Goal: Information Seeking & Learning: Learn about a topic

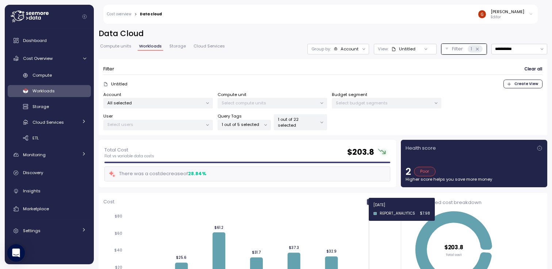
scroll to position [44, 0]
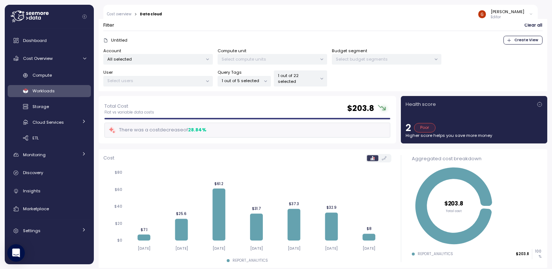
click at [514, 41] on span "Create View" at bounding box center [526, 40] width 24 height 8
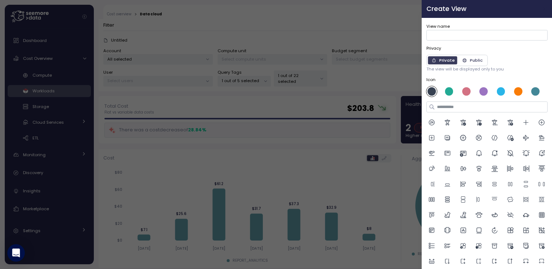
click at [540, 7] on button "button" at bounding box center [544, 9] width 8 height 8
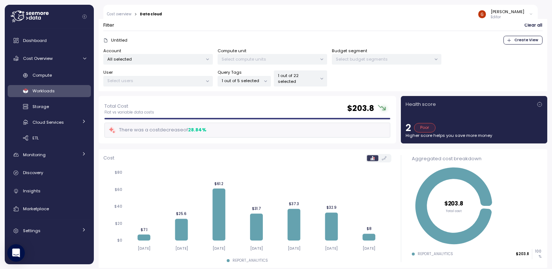
click at [312, 81] on p "1 out of 22 selected" at bounding box center [297, 79] width 39 height 12
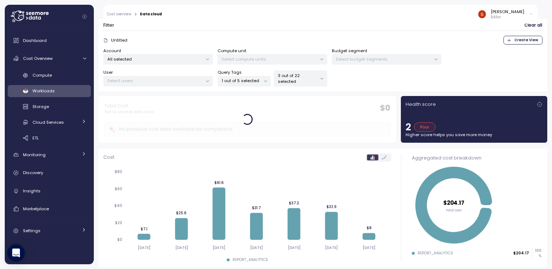
click at [300, 36] on div "Untitled Create View" at bounding box center [322, 40] width 439 height 9
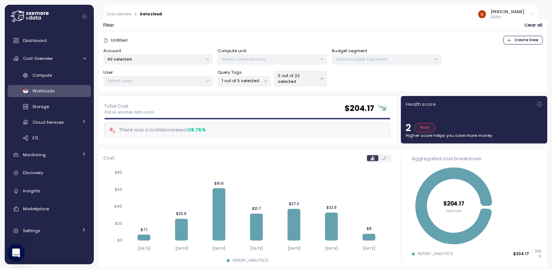
click at [115, 41] on p "Untitled" at bounding box center [119, 40] width 16 height 6
click at [401, 62] on div "Select budget segments" at bounding box center [386, 59] width 109 height 11
click at [401, 59] on p "Select budget segments" at bounding box center [383, 59] width 95 height 6
click at [295, 60] on p "Select compute units" at bounding box center [269, 59] width 95 height 6
click at [154, 61] on p "All selected" at bounding box center [154, 59] width 95 height 6
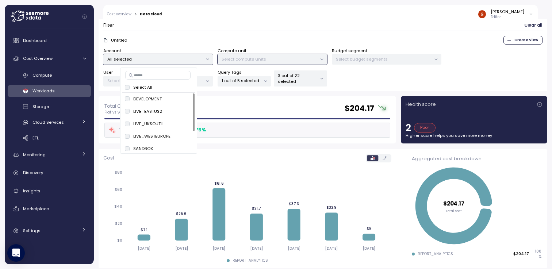
click at [162, 57] on p "All selected" at bounding box center [154, 59] width 95 height 6
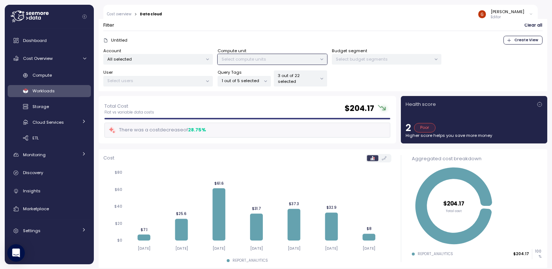
click at [142, 81] on p "Select users" at bounding box center [154, 81] width 95 height 6
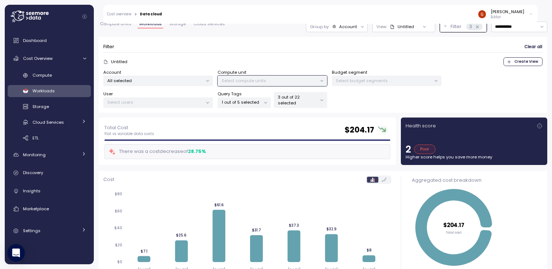
scroll to position [0, 0]
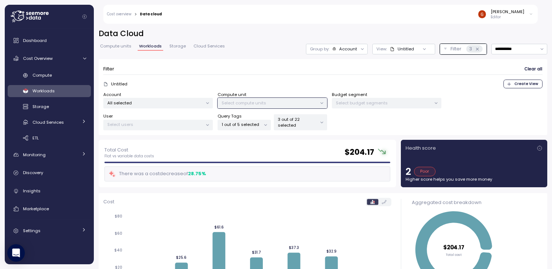
click at [357, 51] on div at bounding box center [362, 49] width 10 height 10
click at [348, 50] on div "Account" at bounding box center [348, 49] width 18 height 6
click at [339, 80] on div "Tags" at bounding box center [329, 77] width 26 height 9
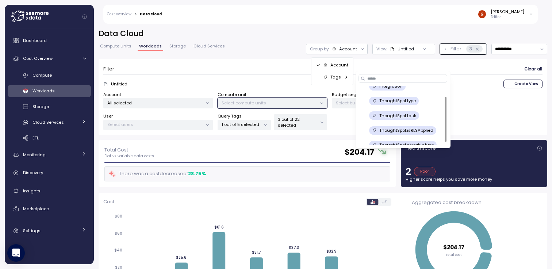
scroll to position [14, 0]
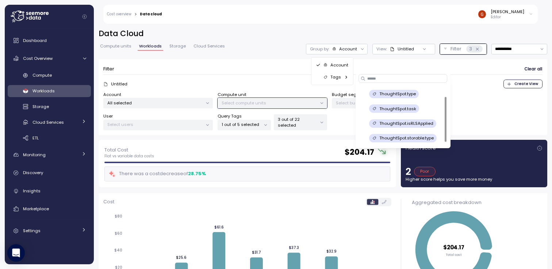
click at [408, 109] on p "ThoughtSpot.task" at bounding box center [397, 109] width 37 height 6
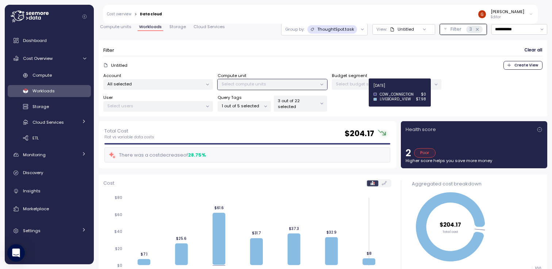
scroll to position [0, 0]
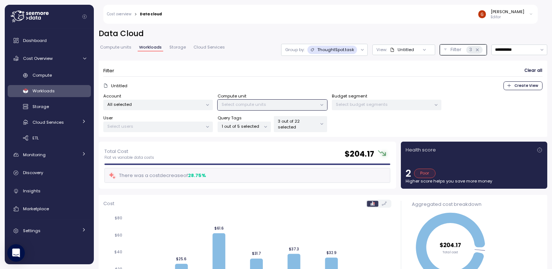
click at [357, 52] on div at bounding box center [362, 50] width 10 height 12
click at [360, 50] on icon at bounding box center [362, 49] width 5 height 5
click at [332, 77] on icon at bounding box center [333, 78] width 5 height 5
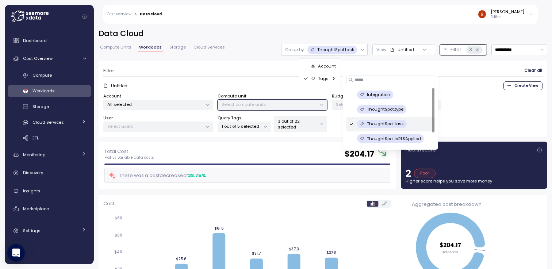
click at [415, 111] on div "ThoughtSpot.type" at bounding box center [390, 109] width 83 height 9
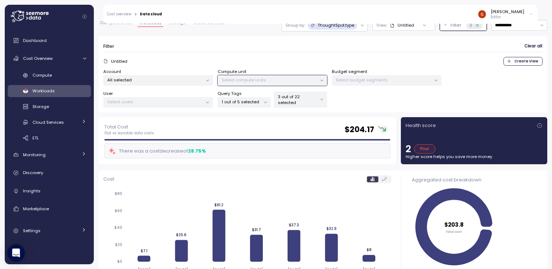
scroll to position [44, 0]
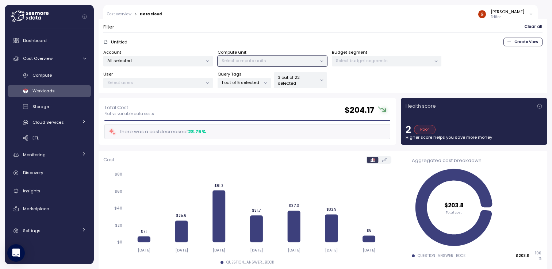
click at [307, 84] on p "3 out of 22 selected" at bounding box center [297, 80] width 39 height 12
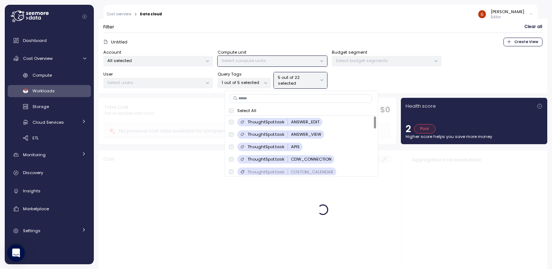
click at [247, 111] on p "Select All" at bounding box center [246, 111] width 19 height 6
click at [305, 32] on form "Filter Clear all Untitled Create View Account All selected Compute unit Select …" at bounding box center [322, 55] width 439 height 67
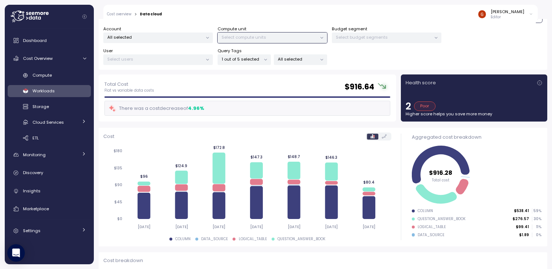
scroll to position [0, 0]
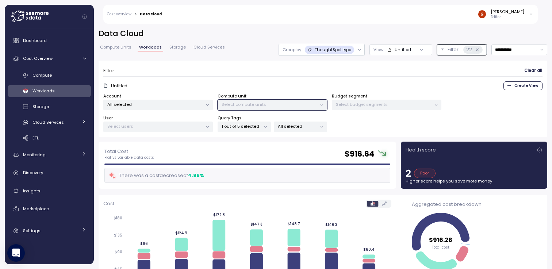
click at [348, 50] on div "ThoughtSpot.type" at bounding box center [330, 50] width 50 height 8
click at [326, 77] on div "Tags" at bounding box center [316, 78] width 33 height 9
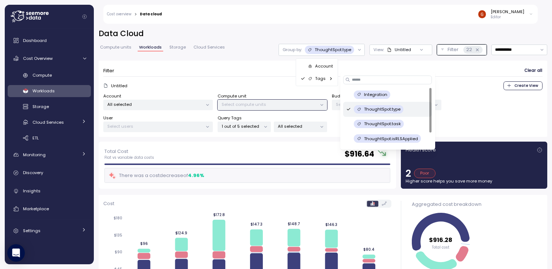
click at [349, 124] on div "ThoughtSpot.task" at bounding box center [387, 124] width 83 height 9
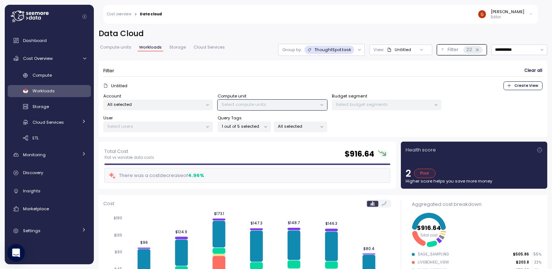
click at [347, 53] on div "ThoughtSpot.task" at bounding box center [329, 50] width 50 height 8
click at [322, 80] on p "Tags" at bounding box center [320, 79] width 11 height 6
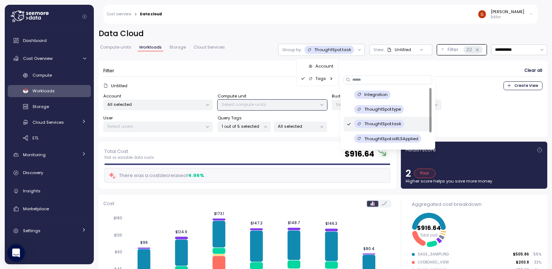
click at [348, 123] on icon at bounding box center [348, 124] width 5 height 9
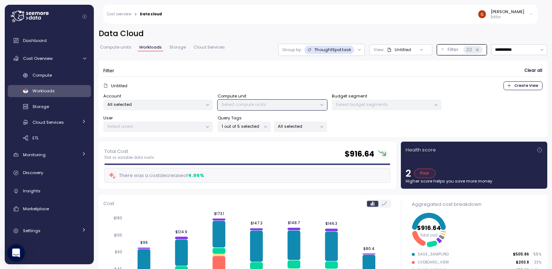
click at [354, 49] on div at bounding box center [359, 50] width 10 height 12
click at [357, 49] on icon at bounding box center [359, 49] width 5 height 5
click at [329, 77] on icon at bounding box center [331, 78] width 5 height 5
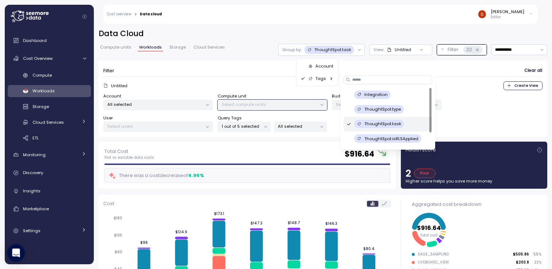
click at [389, 110] on p "ThoughtSpot.type" at bounding box center [382, 109] width 36 height 6
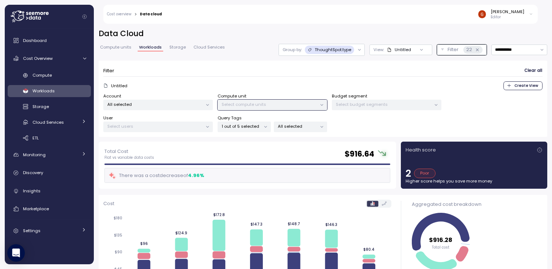
click at [341, 51] on p "ThoughtSpot.type" at bounding box center [333, 50] width 36 height 6
click at [322, 81] on p "Tags" at bounding box center [320, 79] width 11 height 6
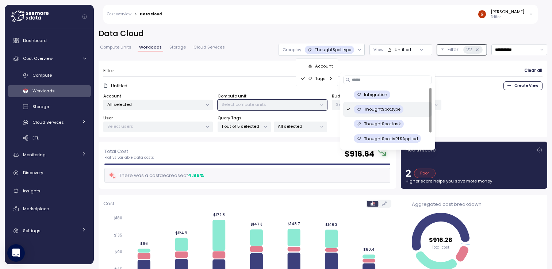
click at [382, 124] on p "ThoughtSpot.task" at bounding box center [382, 124] width 37 height 6
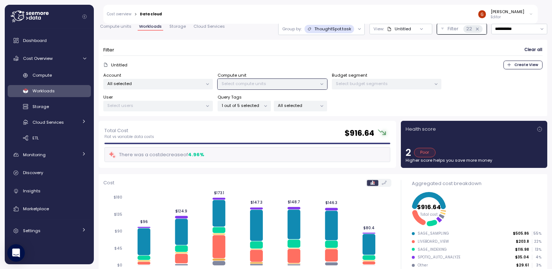
scroll to position [44, 0]
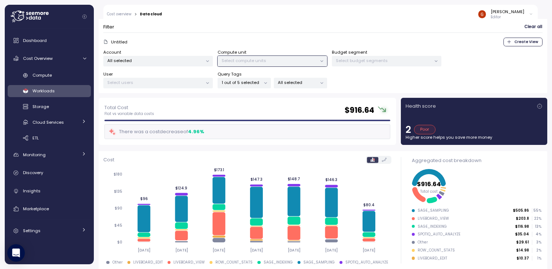
click at [261, 80] on div at bounding box center [265, 83] width 10 height 10
click at [424, 210] on div "SAGE_SAMPLING" at bounding box center [433, 210] width 31 height 5
drag, startPoint x: 425, startPoint y: 218, endPoint x: 435, endPoint y: 218, distance: 10.2
click at [435, 218] on div "LIVEBOARD_VIEW" at bounding box center [433, 218] width 31 height 5
drag, startPoint x: 428, startPoint y: 227, endPoint x: 439, endPoint y: 229, distance: 10.7
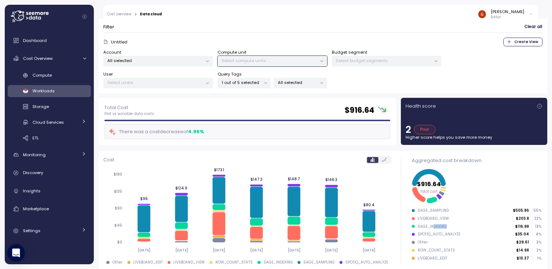
click at [442, 228] on ul "SAGE_SAMPLING $505.86 55 % LIVEBOARD_VIEW $203.8 22 % SAGE_INDEXING $116.98 13 …" at bounding box center [477, 234] width 130 height 53
drag, startPoint x: 427, startPoint y: 234, endPoint x: 434, endPoint y: 236, distance: 7.0
click at [436, 233] on div "SPOTIQ_AUTO_ANALYZE" at bounding box center [439, 234] width 43 height 5
drag, startPoint x: 418, startPoint y: 242, endPoint x: 421, endPoint y: 247, distance: 6.7
click at [424, 242] on div "Other $29.61 3 %" at bounding box center [477, 242] width 130 height 5
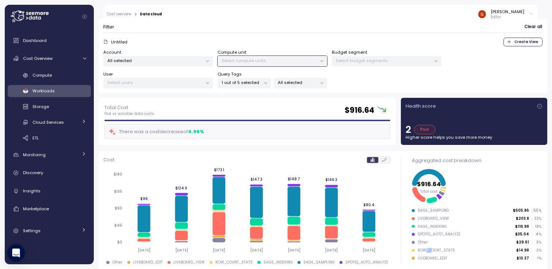
click at [430, 252] on ul "SAGE_SAMPLING $505.86 55 % LIVEBOARD_VIEW $203.8 22 % SAGE_INDEXING $116.98 13 …" at bounding box center [477, 234] width 130 height 53
click at [429, 259] on div "LIVEBOARD_EDIT" at bounding box center [433, 258] width 30 height 5
click at [321, 86] on div at bounding box center [321, 83] width 10 height 10
click at [315, 81] on p "All selected" at bounding box center [297, 83] width 39 height 6
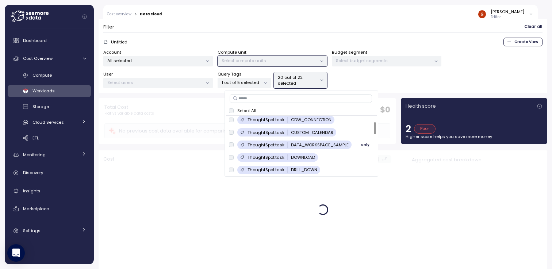
scroll to position [0, 0]
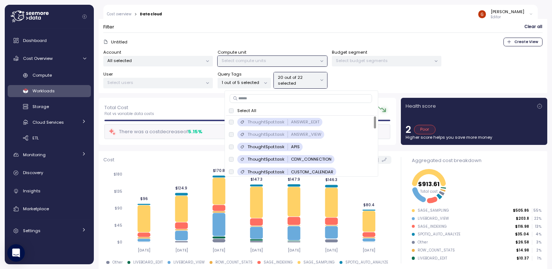
click at [197, 158] on div "Cost" at bounding box center [247, 160] width 288 height 8
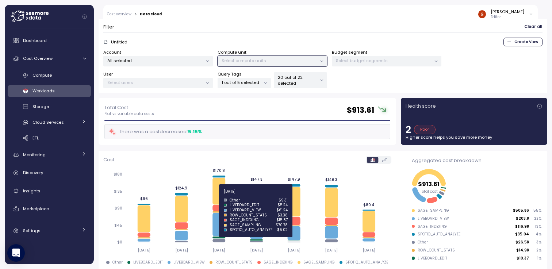
click at [222, 194] on icon at bounding box center [218, 191] width 13 height 27
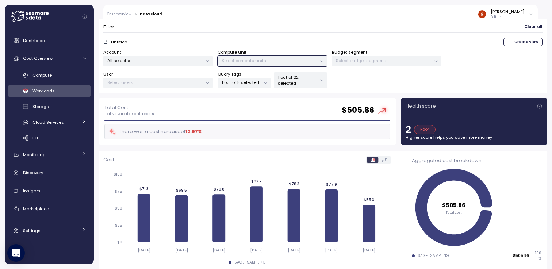
click at [298, 77] on div "1 out of 22 selected" at bounding box center [300, 80] width 53 height 16
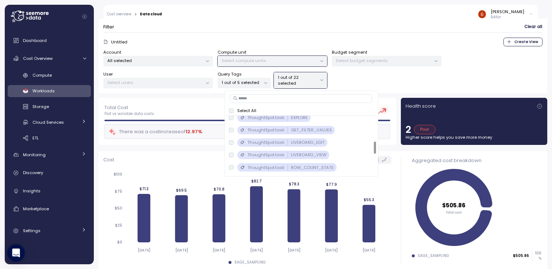
scroll to position [127, 0]
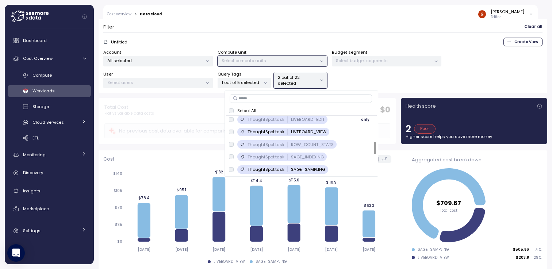
click at [234, 120] on div "ThoughtSpot.task LIVEBOARD_EDIT" at bounding box center [278, 119] width 99 height 8
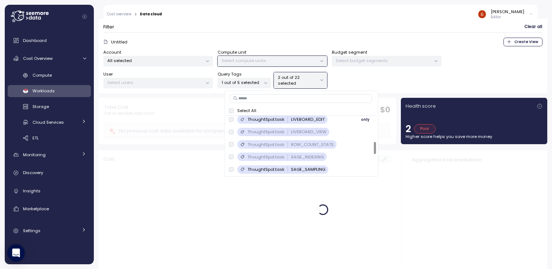
click at [232, 122] on div "ThoughtSpot.task LIVEBOARD_EDIT" at bounding box center [278, 119] width 99 height 8
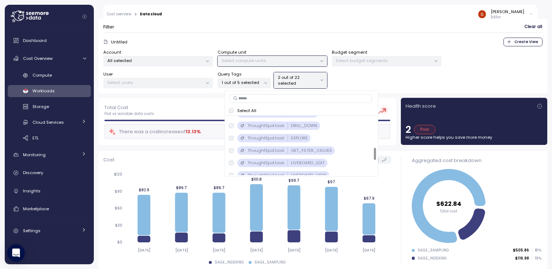
scroll to position [83, 0]
click at [234, 163] on div "ThoughtSpot.task LIVEBOARD_EDIT" at bounding box center [278, 163] width 99 height 8
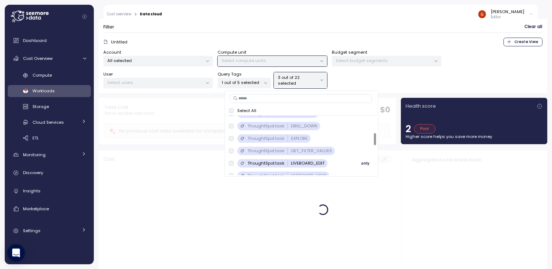
scroll to position [127, 0]
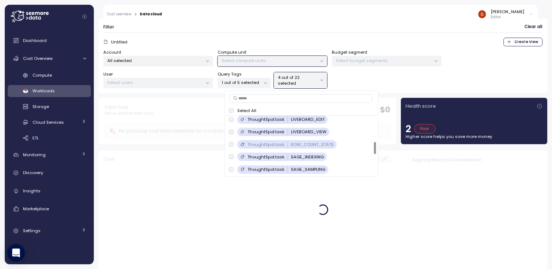
click at [364, 35] on form "Filter Clear all Untitled Create View Account All selected Compute unit Select …" at bounding box center [322, 55] width 439 height 67
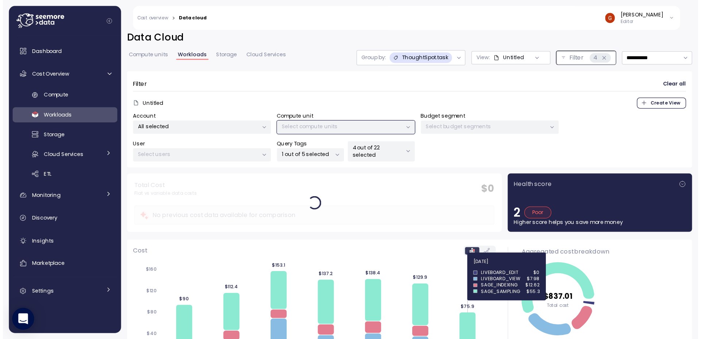
scroll to position [0, 0]
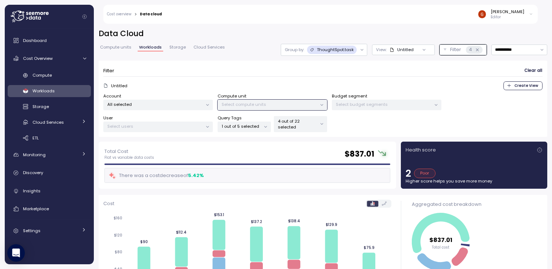
click at [341, 51] on p "ThoughtSpot.task" at bounding box center [335, 50] width 37 height 6
click at [322, 78] on p "Tags" at bounding box center [323, 79] width 11 height 6
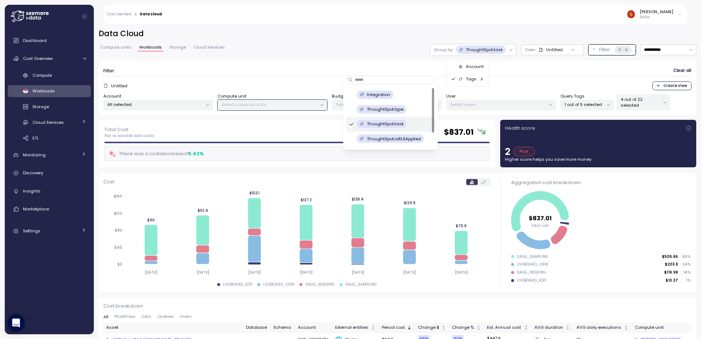
click at [33, 20] on icon at bounding box center [30, 17] width 38 height 12
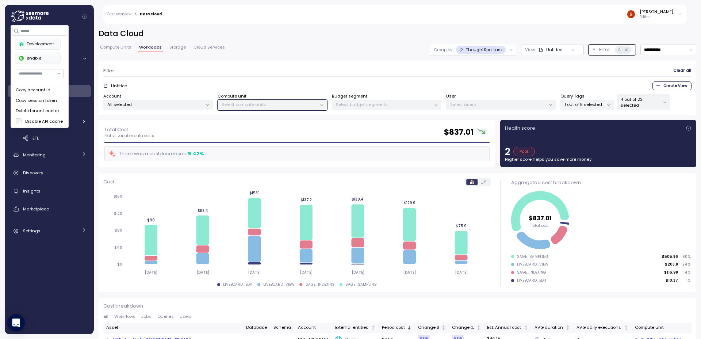
click at [34, 58] on div "enable" at bounding box center [38, 58] width 38 height 7
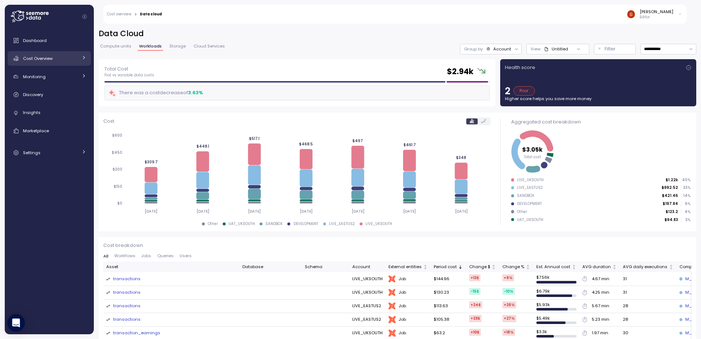
click at [86, 57] on link "Cost Overview" at bounding box center [49, 58] width 83 height 15
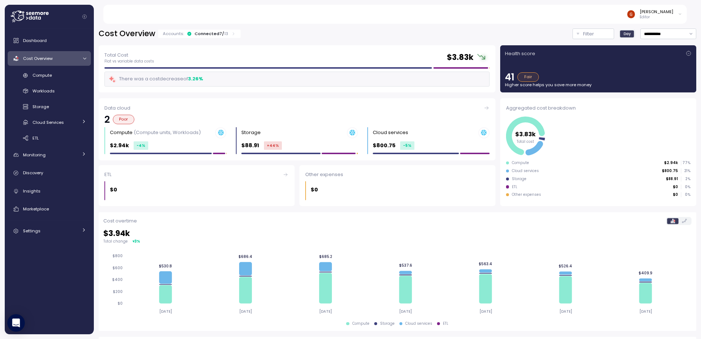
click at [45, 50] on div "Dashboard Cost Overview Compute Workloads Storage Cloud Services Clustering col…" at bounding box center [49, 135] width 83 height 205
click at [43, 58] on span "Cost Overview" at bounding box center [38, 58] width 30 height 6
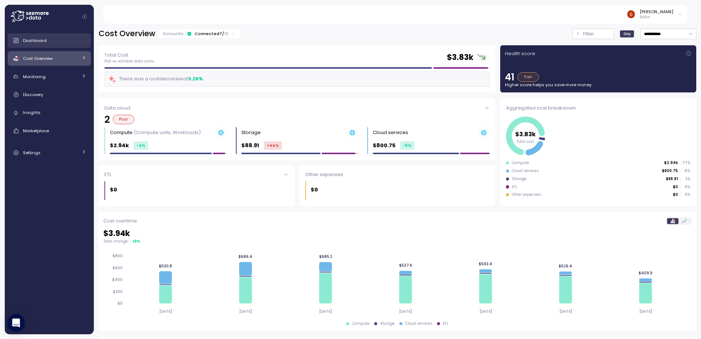
click at [38, 39] on span "Dashboard" at bounding box center [35, 41] width 24 height 6
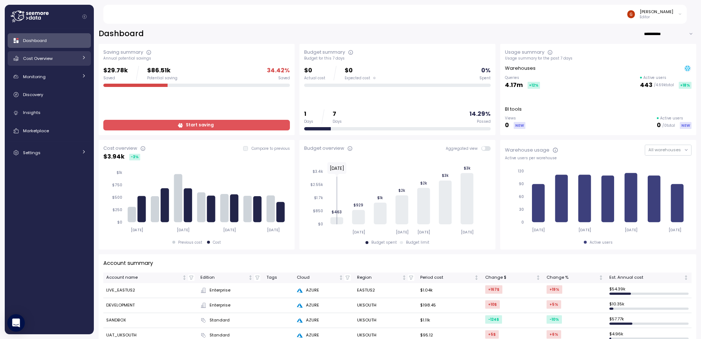
click at [57, 56] on div "Cost Overview" at bounding box center [50, 58] width 55 height 7
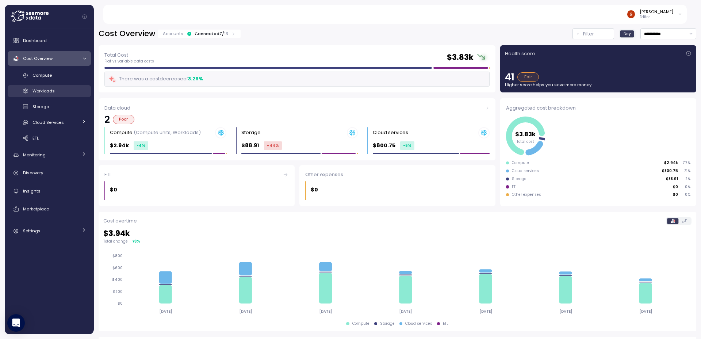
click at [49, 95] on link "Workloads" at bounding box center [49, 91] width 83 height 12
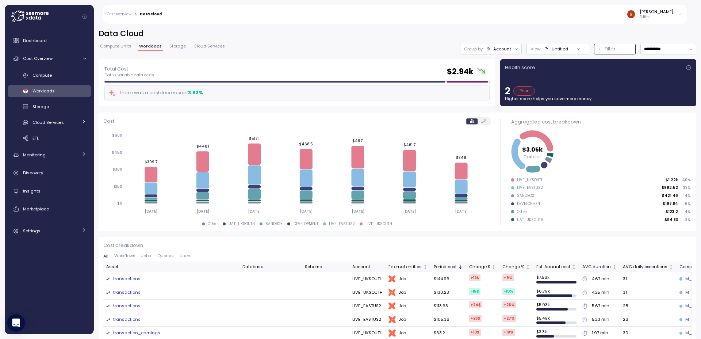
click at [608, 49] on p "Filter" at bounding box center [609, 48] width 11 height 7
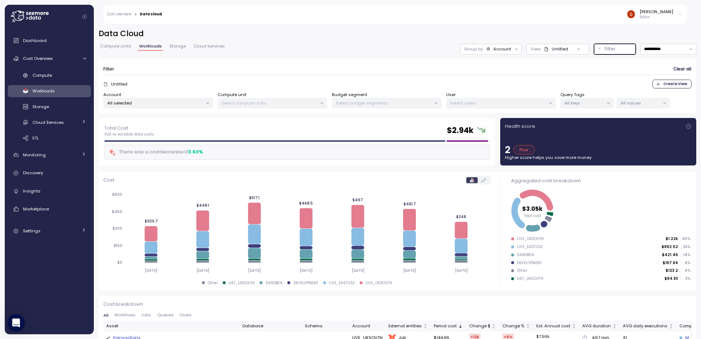
click at [573, 106] on p "All keys" at bounding box center [583, 103] width 39 height 6
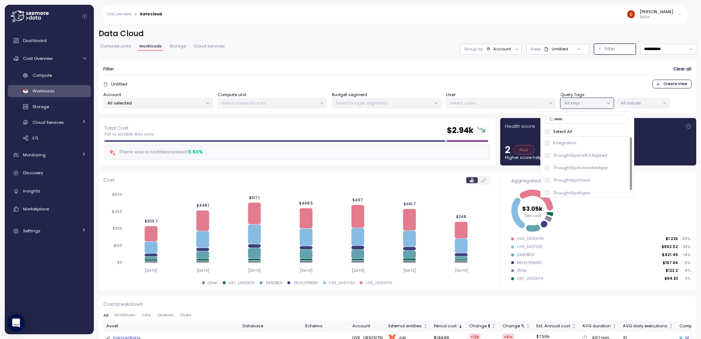
click at [570, 118] on input at bounding box center [586, 119] width 82 height 9
type input "****"
click at [549, 170] on div "ThoughtSpot.task" at bounding box center [567, 168] width 45 height 6
click at [635, 101] on p "All values" at bounding box center [639, 103] width 39 height 6
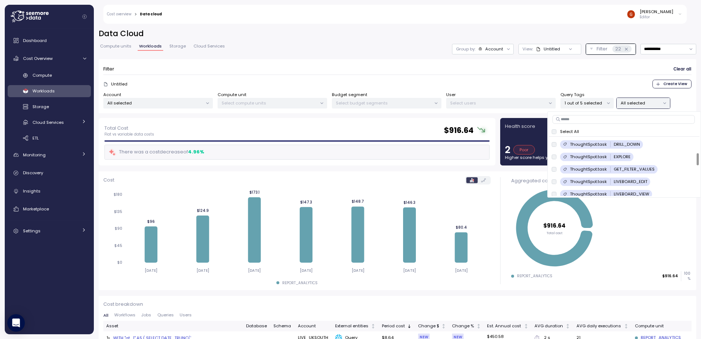
scroll to position [88, 0]
click at [546, 30] on h2 "Data Cloud" at bounding box center [397, 33] width 597 height 11
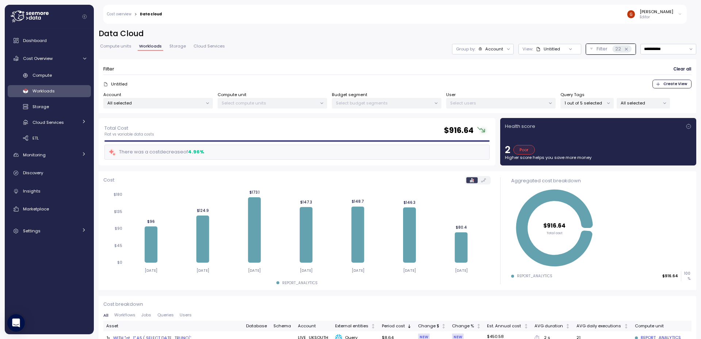
click at [492, 48] on div "Account" at bounding box center [494, 49] width 18 height 6
click at [484, 77] on p "Tags" at bounding box center [481, 77] width 11 height 6
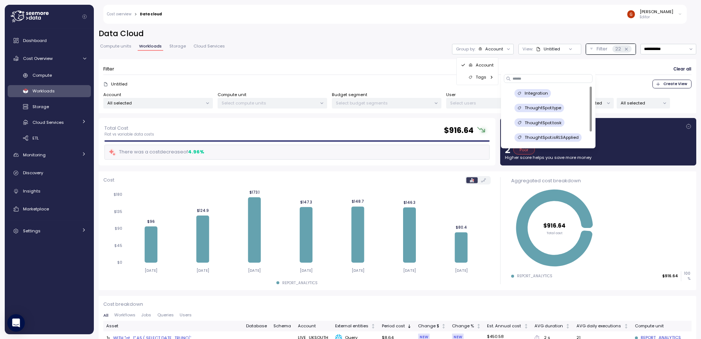
click at [549, 123] on p "ThoughtSpot.task" at bounding box center [542, 123] width 37 height 6
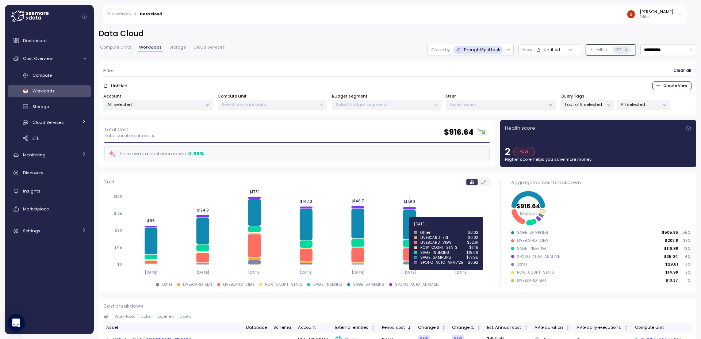
click at [407, 228] on icon at bounding box center [409, 224] width 13 height 30
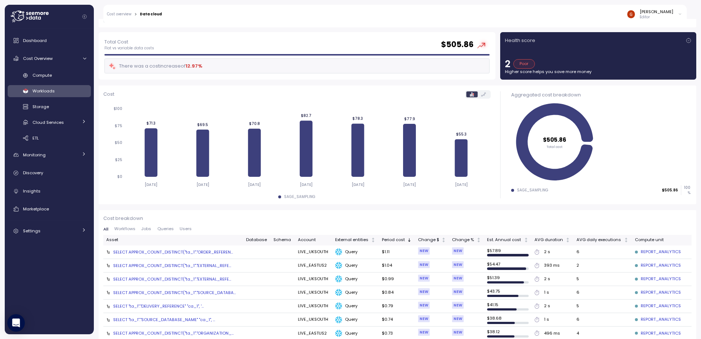
click at [181, 252] on div "SELECT APPROX_COUNT_DISTINCT("ta_1"."ORDER_REFEREN..." at bounding box center [173, 252] width 120 height 6
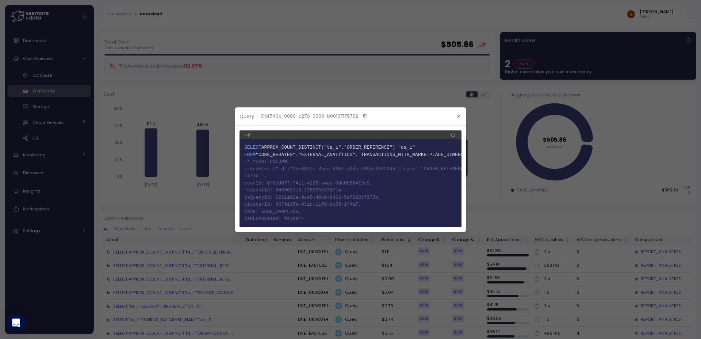
click at [458, 114] on icon "button" at bounding box center [458, 116] width 5 height 5
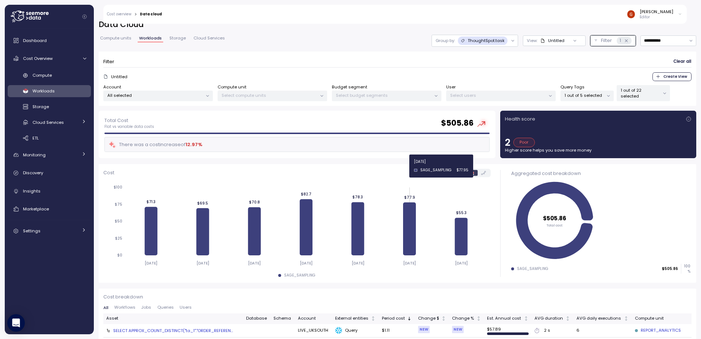
scroll to position [0, 0]
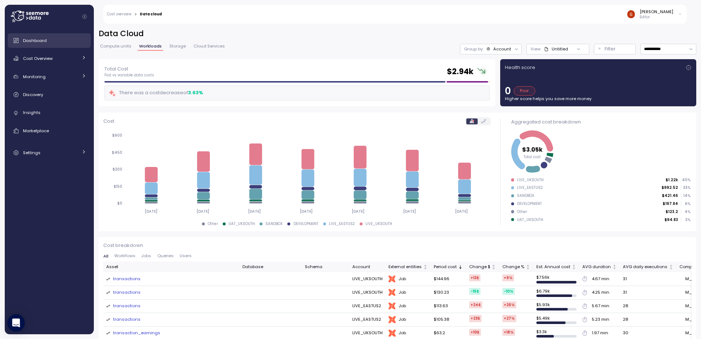
click at [40, 40] on span "Dashboard" at bounding box center [35, 41] width 24 height 6
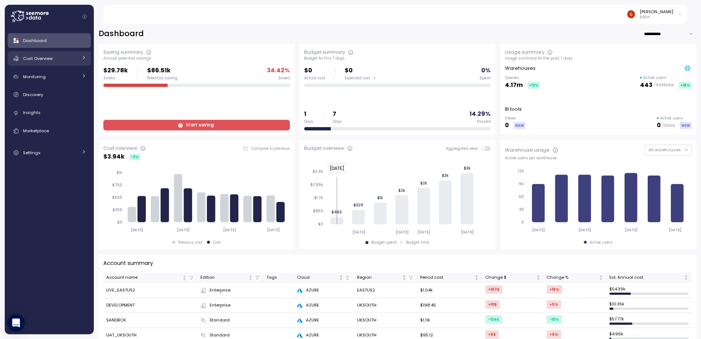
click at [72, 62] on link "Cost Overview" at bounding box center [49, 58] width 83 height 15
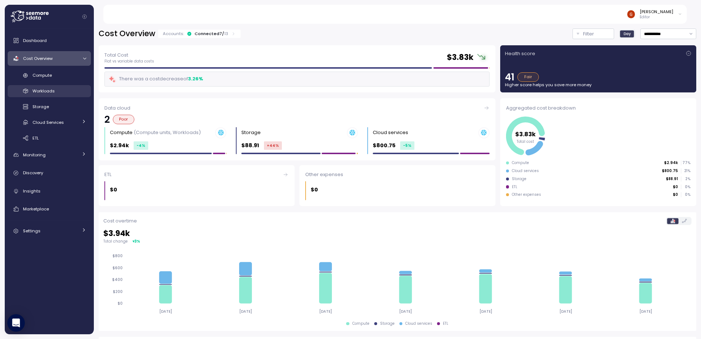
click at [51, 95] on link "Workloads" at bounding box center [49, 91] width 83 height 12
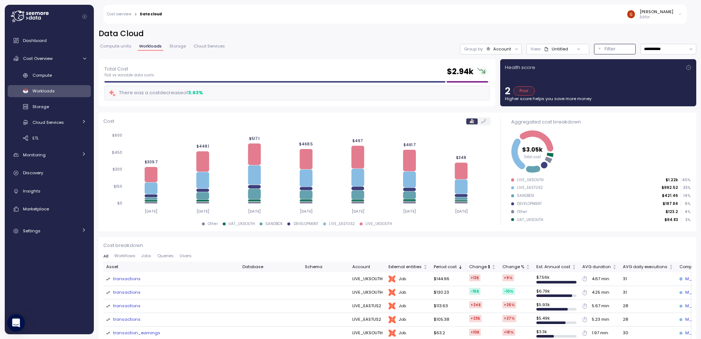
click at [615, 47] on div "Filter" at bounding box center [617, 48] width 27 height 7
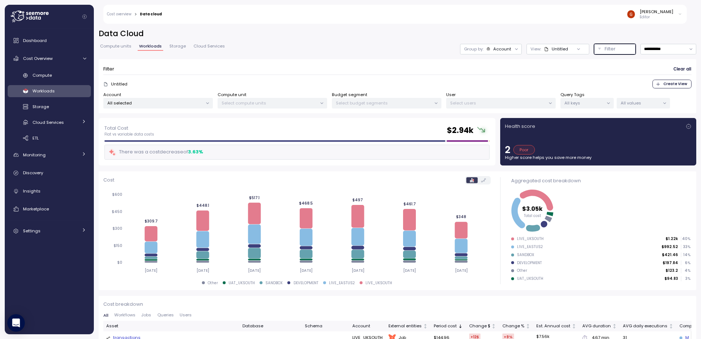
click at [587, 100] on p "All keys" at bounding box center [583, 103] width 39 height 6
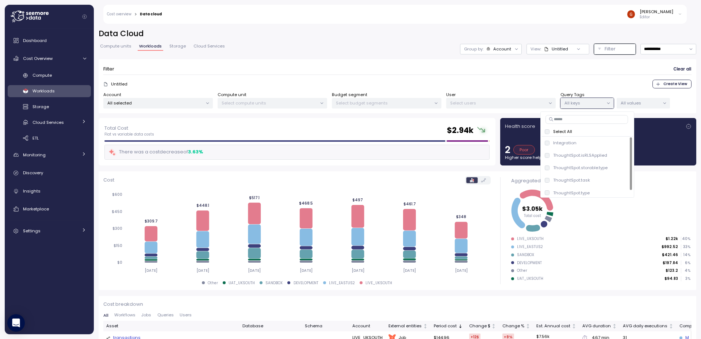
click at [576, 119] on input at bounding box center [586, 119] width 82 height 9
type input "****"
click at [569, 157] on p "ThoughtSpot.storable.type" at bounding box center [580, 155] width 54 height 6
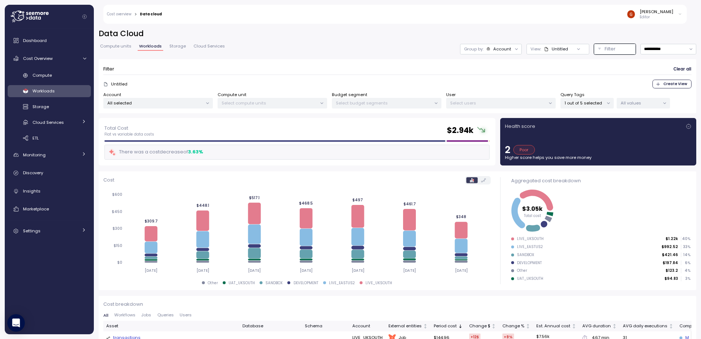
click at [652, 102] on p "All values" at bounding box center [639, 103] width 39 height 6
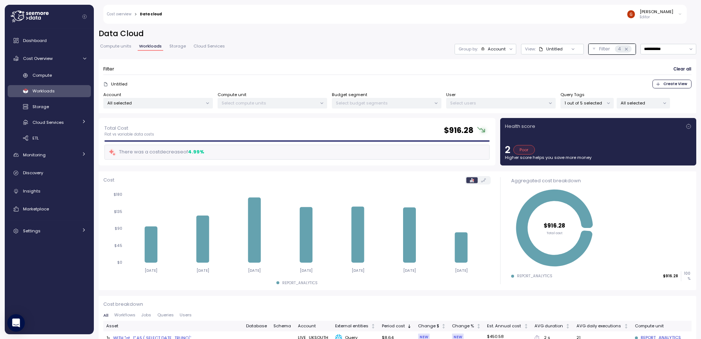
click at [508, 49] on icon at bounding box center [510, 49] width 5 height 5
click at [493, 80] on div "Tags" at bounding box center [479, 77] width 33 height 9
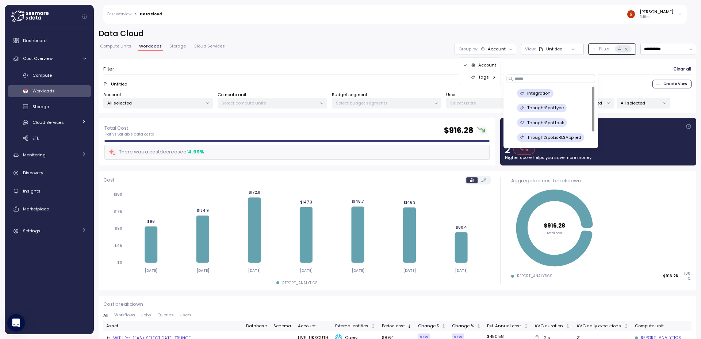
click at [550, 121] on p "ThoughtSpot.task" at bounding box center [545, 123] width 37 height 6
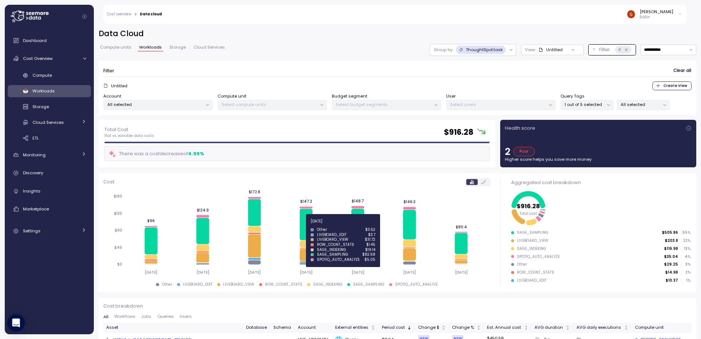
click at [307, 225] on icon at bounding box center [306, 223] width 13 height 31
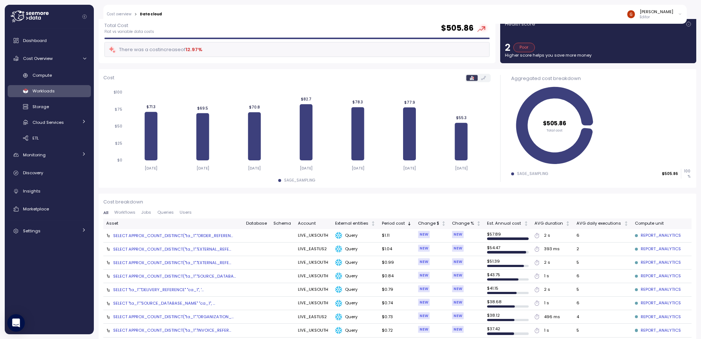
scroll to position [131, 0]
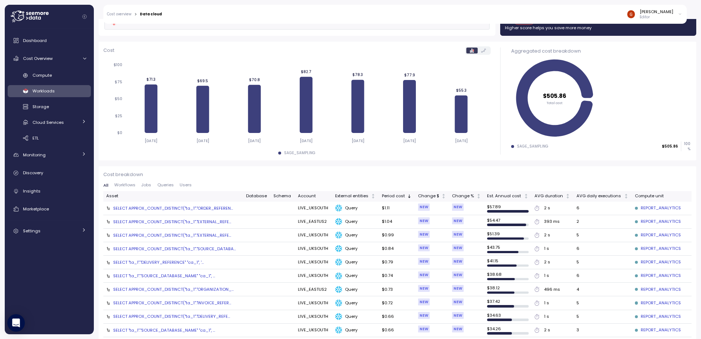
click at [191, 210] on div "SELECT APPROX_COUNT_DISTINCT("ta_1"."ORDER_REFEREN..." at bounding box center [173, 208] width 120 height 6
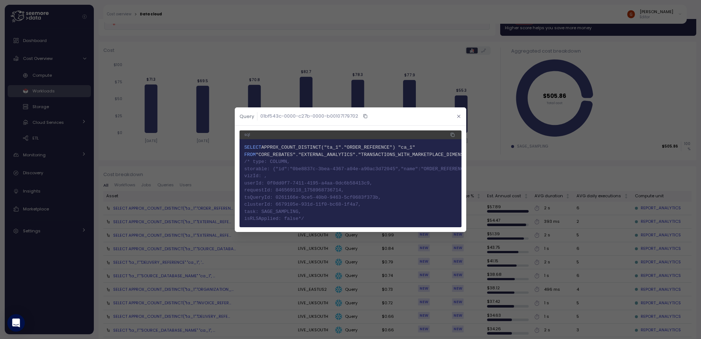
click at [455, 112] on button "button" at bounding box center [458, 116] width 8 height 8
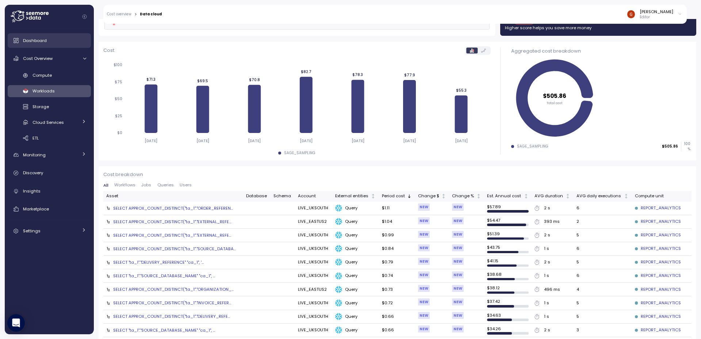
click at [42, 41] on span "Dashboard" at bounding box center [35, 41] width 24 height 6
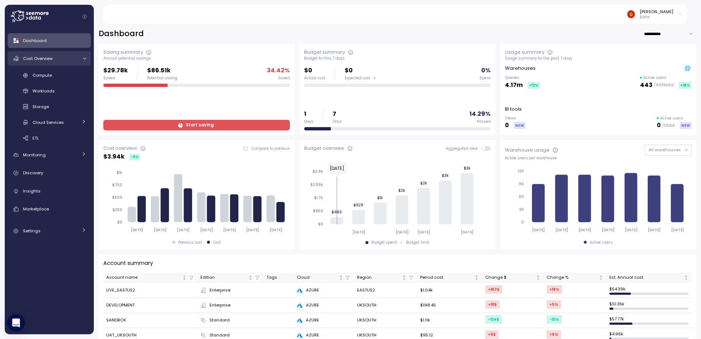
click at [89, 62] on link "Cost Overview" at bounding box center [49, 58] width 83 height 15
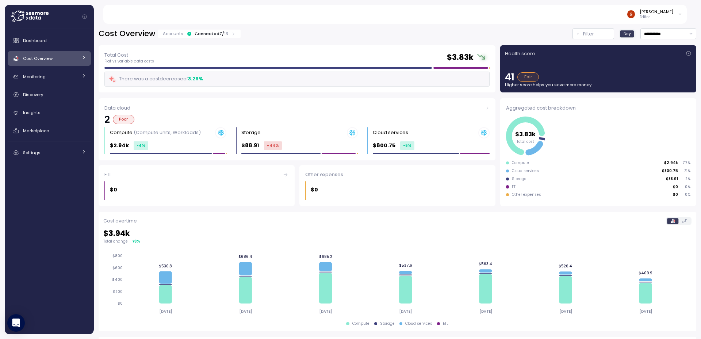
click at [81, 59] on icon at bounding box center [83, 57] width 5 height 5
click at [51, 90] on span "Workloads" at bounding box center [43, 91] width 22 height 6
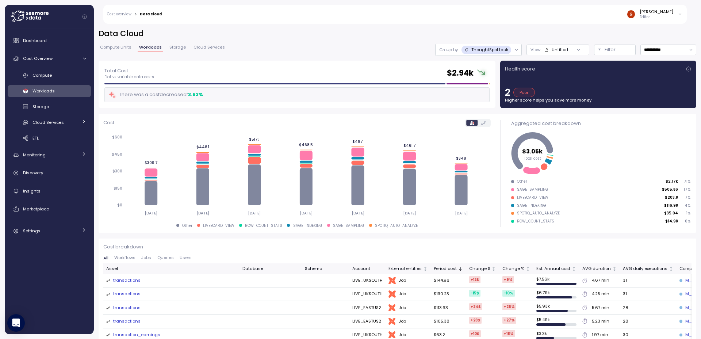
click at [514, 50] on icon at bounding box center [516, 49] width 5 height 5
click at [501, 50] on p "ThoughtSpot.task" at bounding box center [489, 50] width 37 height 6
click at [484, 77] on div "Tags" at bounding box center [472, 78] width 33 height 9
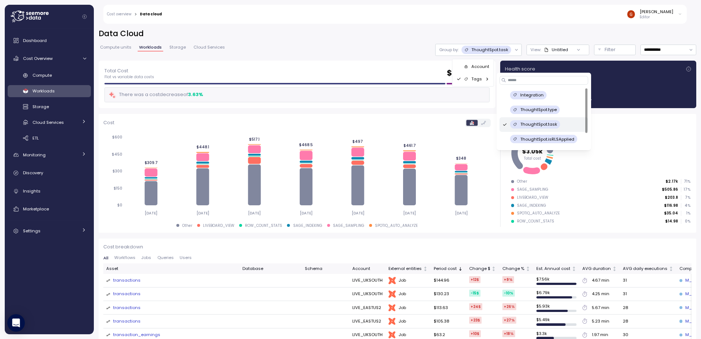
click at [503, 126] on icon at bounding box center [504, 124] width 5 height 9
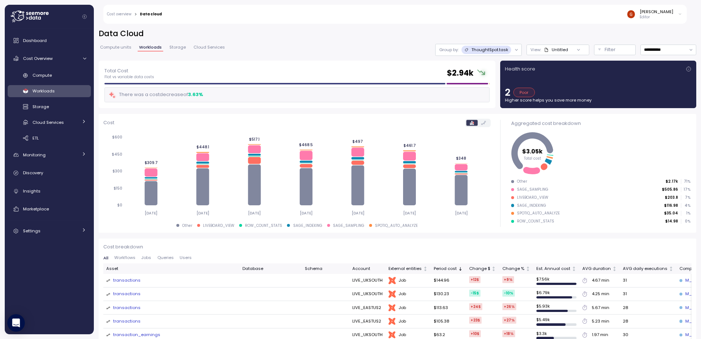
click at [511, 49] on div at bounding box center [516, 50] width 10 height 12
click at [514, 50] on icon at bounding box center [516, 49] width 5 height 5
click at [484, 66] on p "Account" at bounding box center [480, 67] width 18 height 6
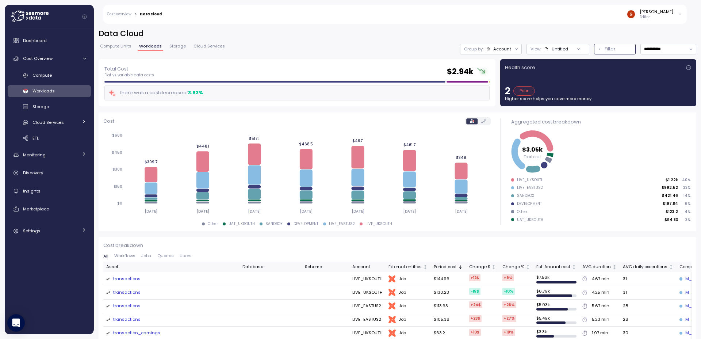
click at [607, 48] on p "Filter" at bounding box center [609, 48] width 11 height 7
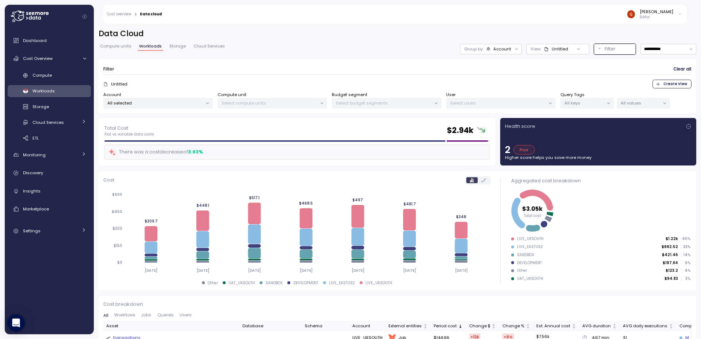
click at [676, 70] on span "Clear all" at bounding box center [682, 69] width 18 height 10
click at [43, 59] on span "Cost Overview" at bounding box center [38, 58] width 30 height 6
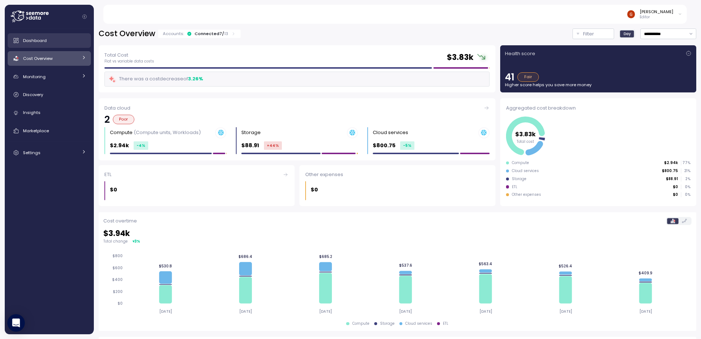
click at [54, 43] on div "Dashboard" at bounding box center [54, 40] width 63 height 7
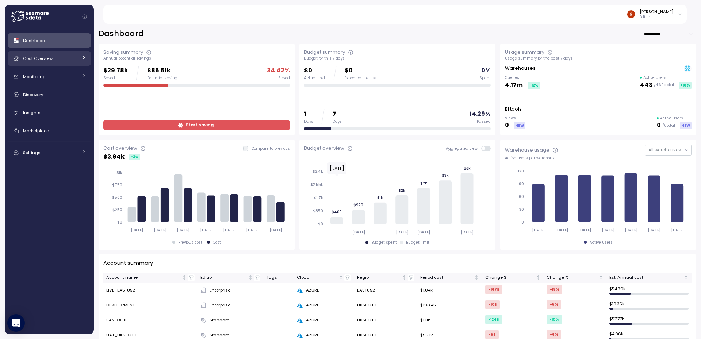
click at [84, 60] on div at bounding box center [83, 58] width 5 height 7
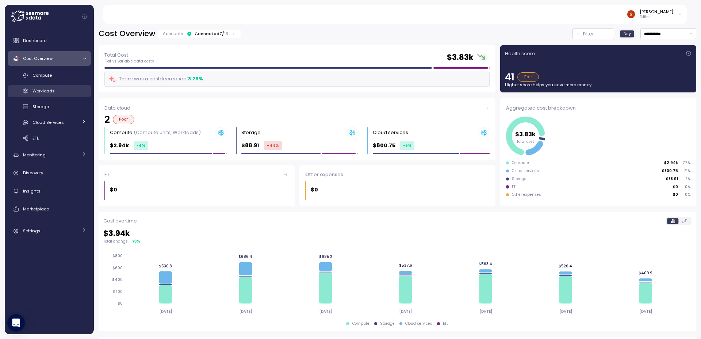
click at [58, 93] on div "Workloads" at bounding box center [59, 90] width 54 height 7
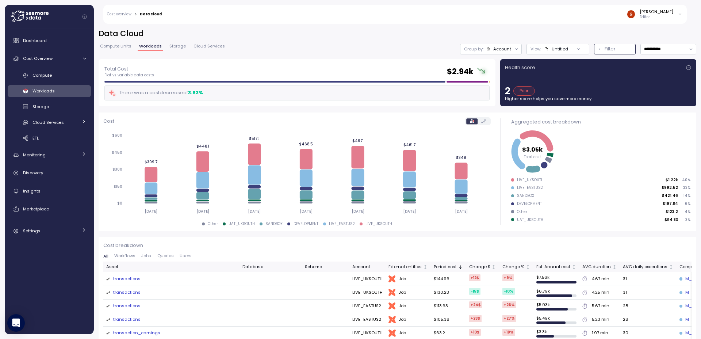
click at [612, 47] on div "Filter" at bounding box center [617, 48] width 27 height 7
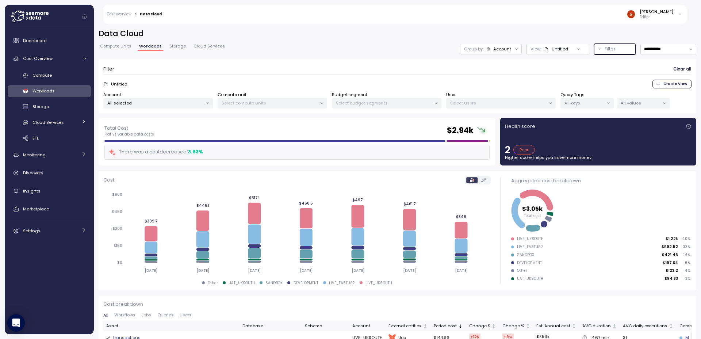
click at [587, 100] on p "All keys" at bounding box center [583, 103] width 39 height 6
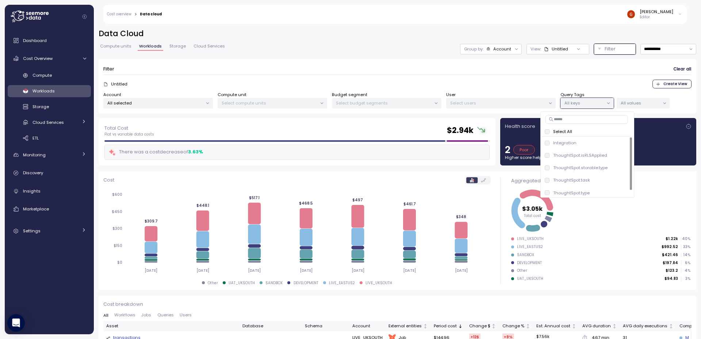
click at [577, 119] on input at bounding box center [586, 119] width 82 height 9
type input "****"
click at [607, 169] on div "ThoughtSpot.task only" at bounding box center [587, 167] width 85 height 9
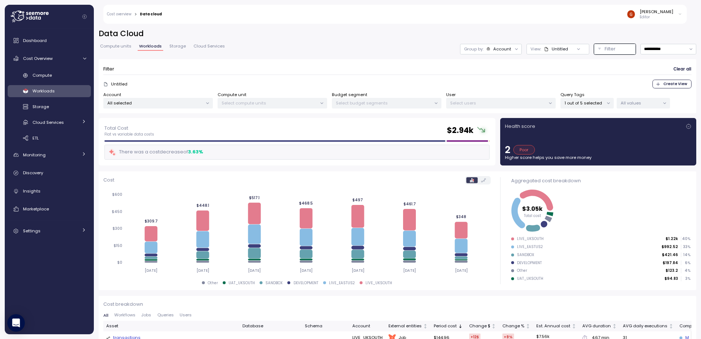
click at [645, 100] on p "All values" at bounding box center [639, 103] width 39 height 6
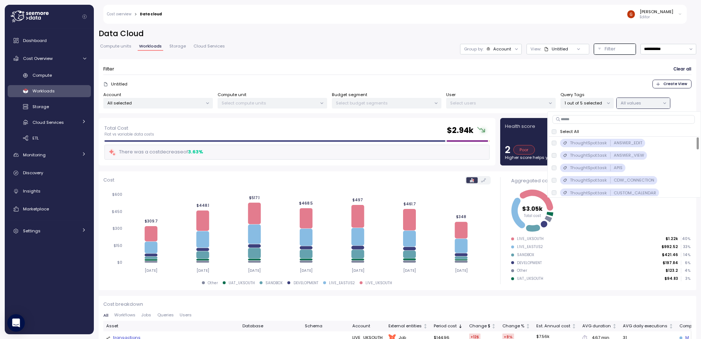
click at [556, 131] on div "Select All" at bounding box center [623, 131] width 145 height 6
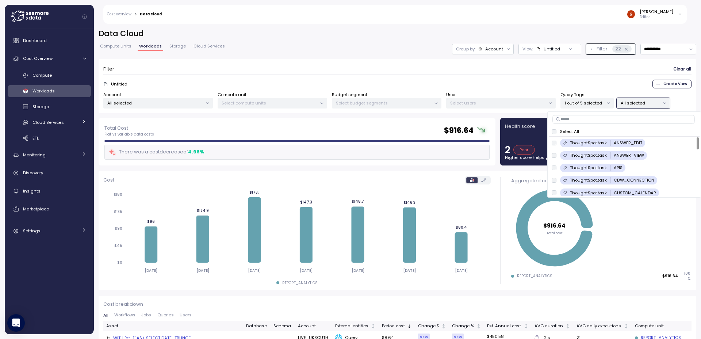
click at [506, 51] on icon at bounding box center [508, 49] width 5 height 5
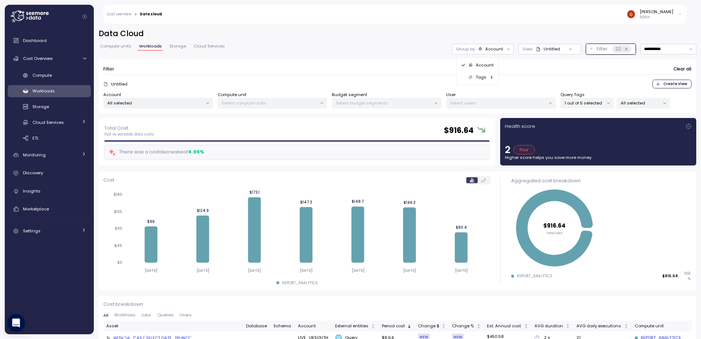
click at [489, 78] on icon at bounding box center [491, 77] width 5 height 5
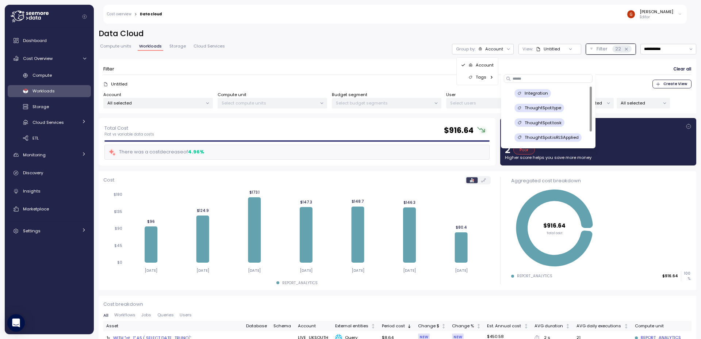
click at [546, 125] on p "ThoughtSpot.task" at bounding box center [542, 123] width 37 height 6
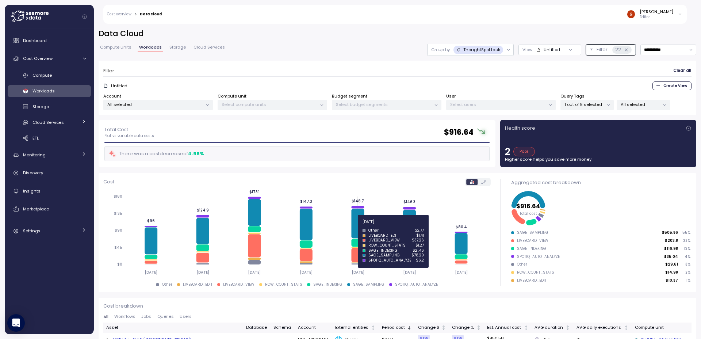
click at [359, 226] on icon at bounding box center [357, 223] width 13 height 30
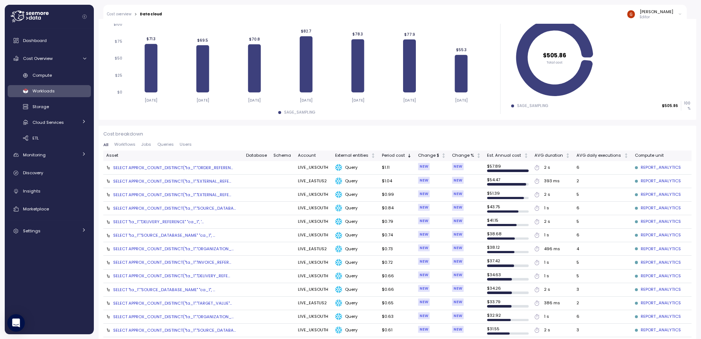
scroll to position [175, 0]
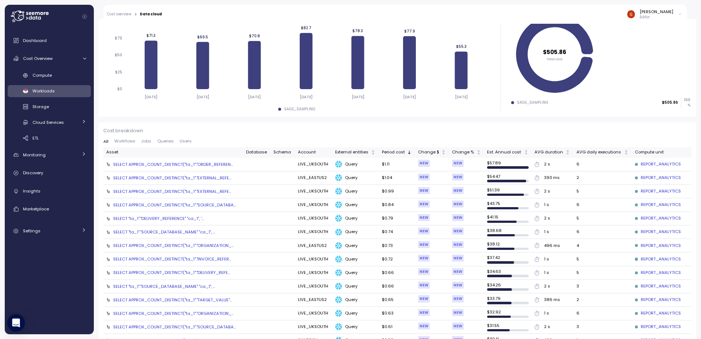
click at [184, 165] on div "SELECT APPROX_COUNT_DISTINCT("ta_1"."ORDER_REFEREN..." at bounding box center [173, 164] width 120 height 6
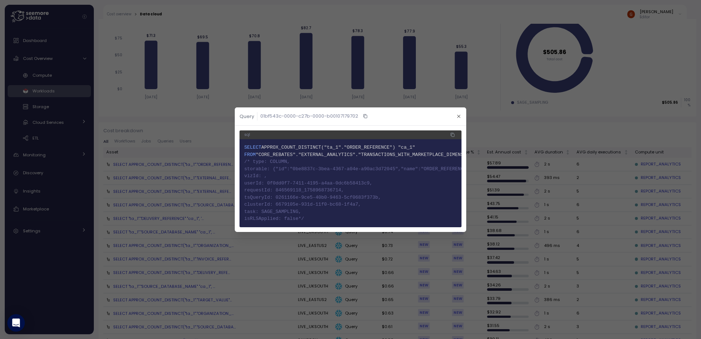
drag, startPoint x: 246, startPoint y: 159, endPoint x: 331, endPoint y: 215, distance: 101.9
click at [331, 215] on code "1 SELECT APPROX_COUNT_DISTINCT("ta_1"."ORDER_REFERENCE") "ca_1" 2 FROM "CORE_RE…" at bounding box center [350, 183] width 212 height 78
click at [459, 115] on icon "button" at bounding box center [458, 116] width 3 height 3
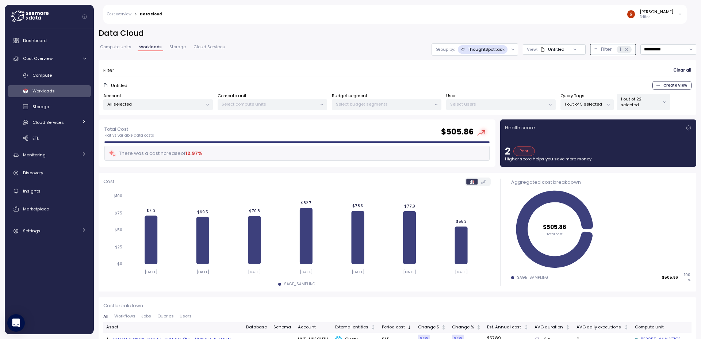
scroll to position [0, 0]
click at [587, 104] on p "1 out of 5 selected" at bounding box center [583, 104] width 39 height 6
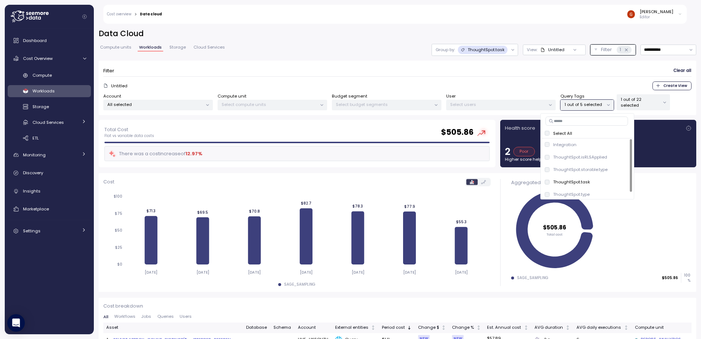
click at [547, 130] on div "Select All" at bounding box center [587, 133] width 85 height 6
click at [647, 105] on p "1 out of 32 selected" at bounding box center [639, 102] width 39 height 12
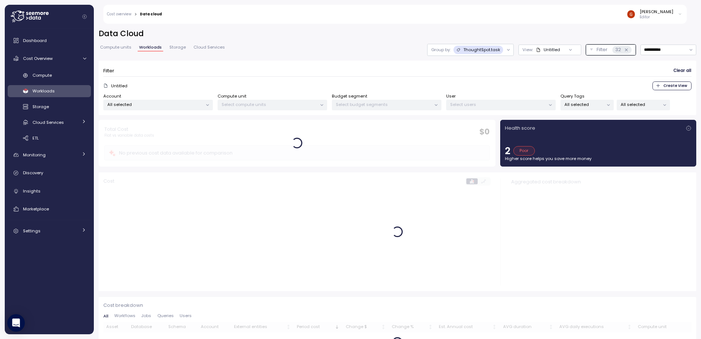
drag, startPoint x: 483, startPoint y: 86, endPoint x: 455, endPoint y: 82, distance: 28.3
click at [482, 85] on div "Untitled Create View" at bounding box center [397, 85] width 588 height 9
